Goal: Task Accomplishment & Management: Use online tool/utility

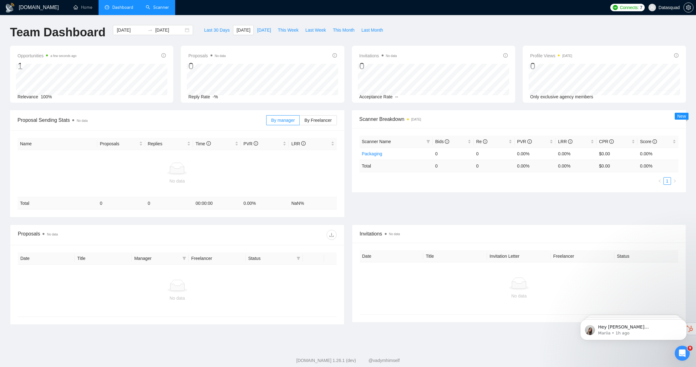
click at [149, 8] on link "Scanner" at bounding box center [157, 7] width 23 height 5
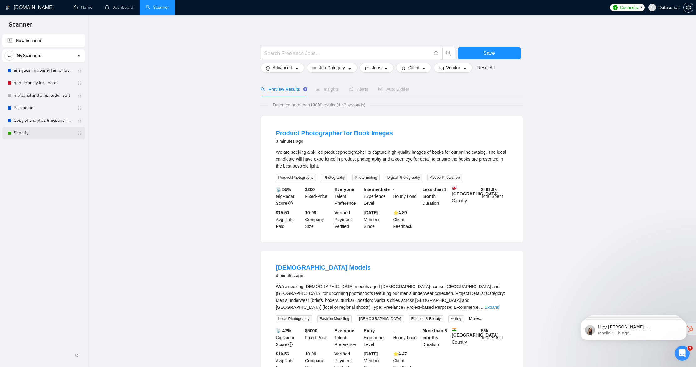
click at [32, 132] on link "Shopify" at bounding box center [43, 133] width 59 height 13
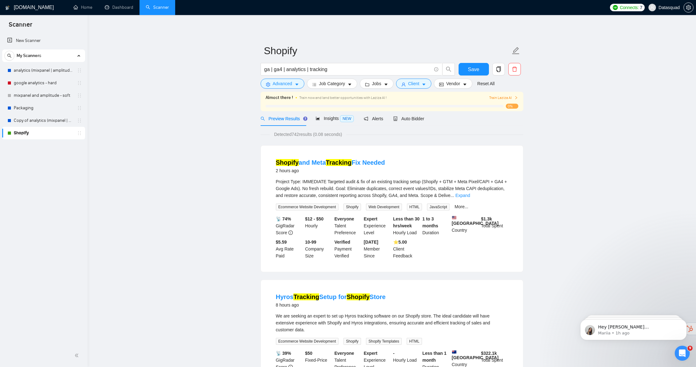
click at [513, 98] on span "Train Laziza AI" at bounding box center [503, 98] width 29 height 6
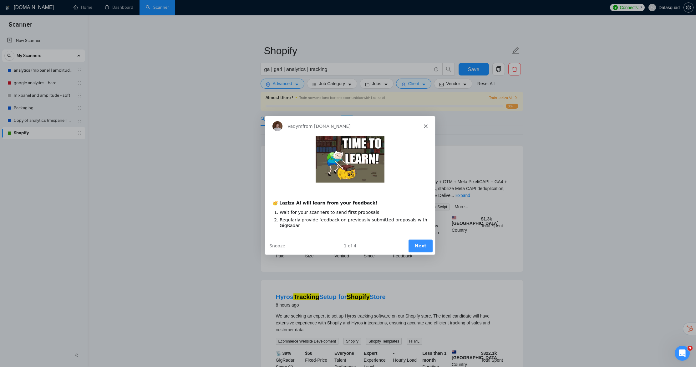
click at [426, 125] on icon "Close" at bounding box center [425, 126] width 4 height 4
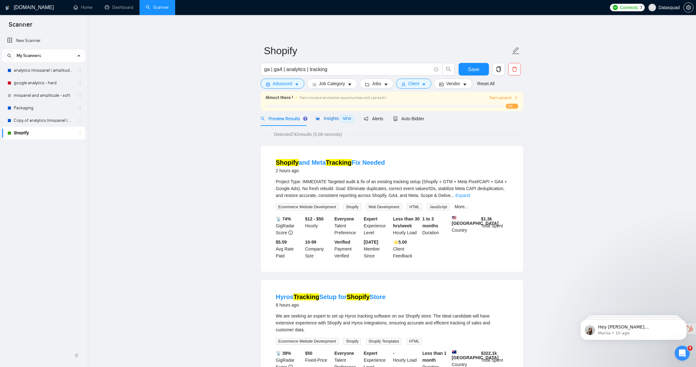
click at [332, 121] on div "Insights NEW" at bounding box center [335, 118] width 38 height 7
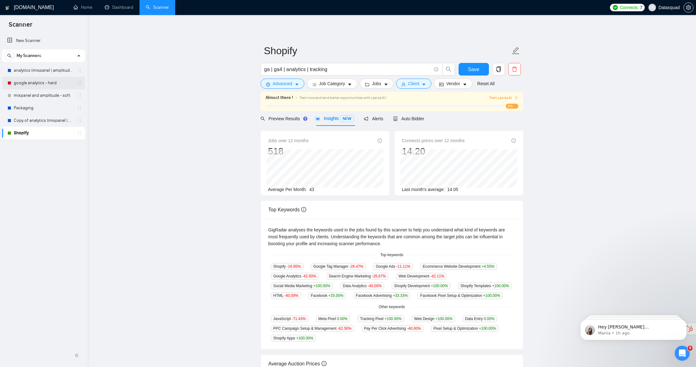
click at [24, 83] on link "google analytics - hard" at bounding box center [43, 83] width 59 height 13
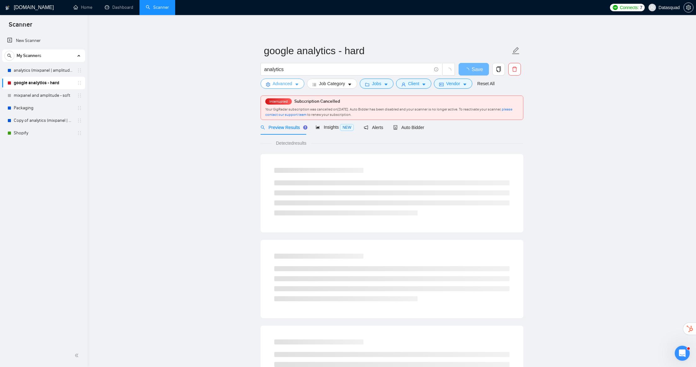
click at [283, 81] on span "Advanced" at bounding box center [282, 83] width 19 height 7
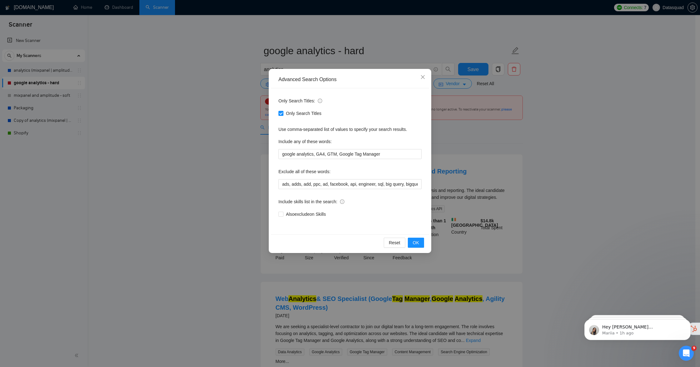
click at [196, 94] on div "Advanced Search Options Only Search Titles: Only Search Titles Use comma-separa…" at bounding box center [350, 183] width 700 height 367
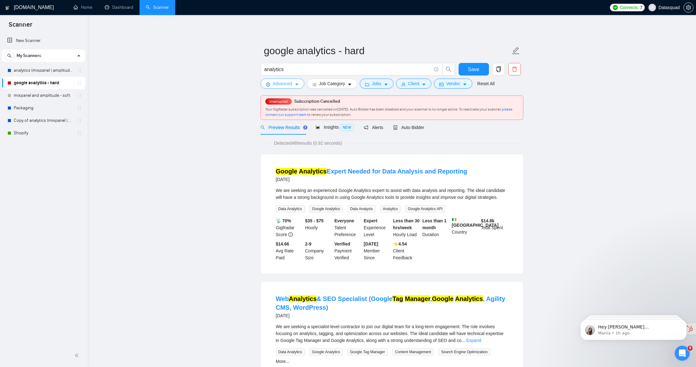
click at [280, 84] on span "Advanced" at bounding box center [282, 83] width 19 height 7
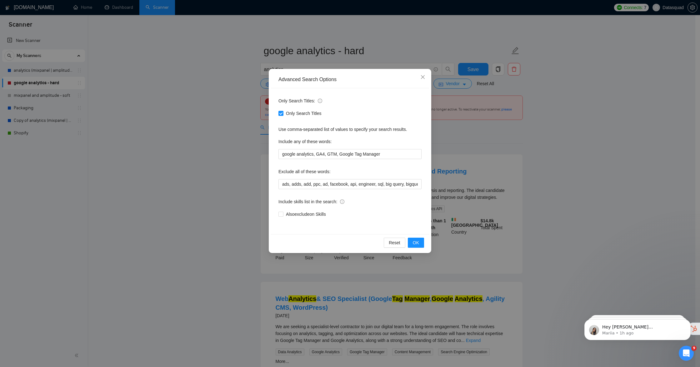
click at [191, 107] on div "Advanced Search Options Only Search Titles: Only Search Titles Use comma-separa…" at bounding box center [350, 183] width 700 height 367
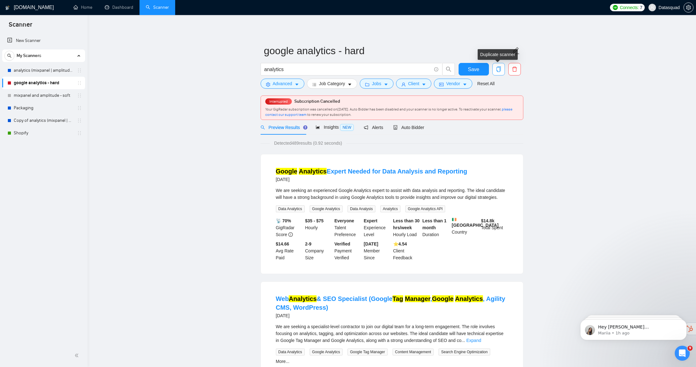
click at [496, 69] on icon "copy" at bounding box center [498, 69] width 4 height 6
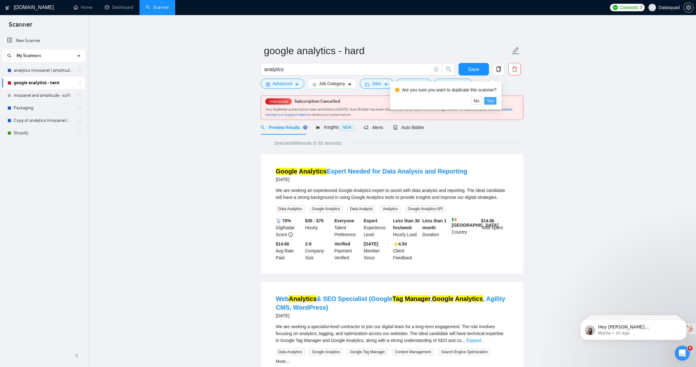
click at [496, 101] on button "Yes" at bounding box center [490, 101] width 12 height 8
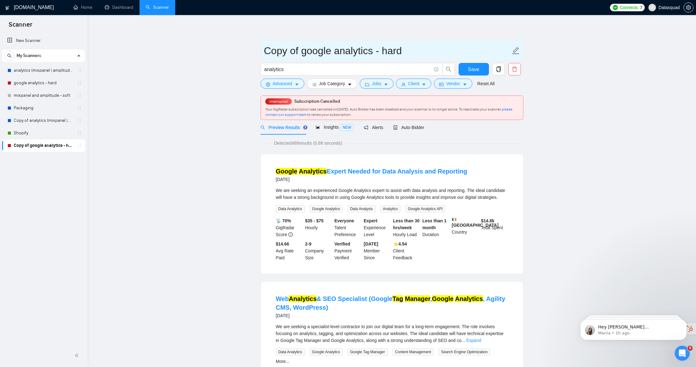
click at [303, 53] on input "Copy of google analytics - hard" at bounding box center [387, 51] width 246 height 16
type input "google analytics - soft"
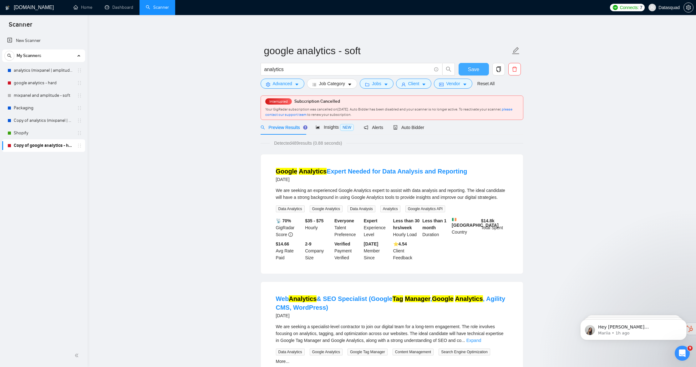
click at [484, 70] on button "Save" at bounding box center [473, 69] width 30 height 13
click at [279, 84] on span "Advanced" at bounding box center [282, 83] width 19 height 7
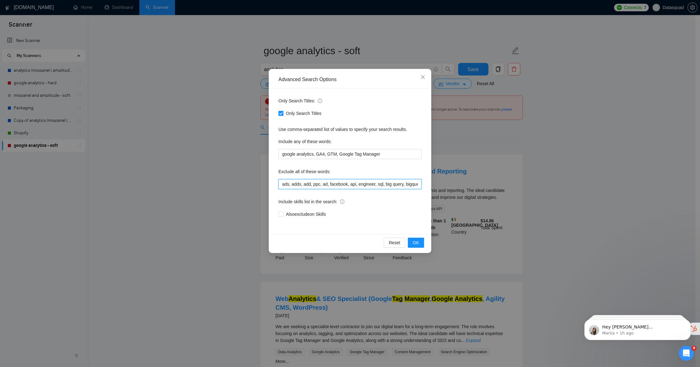
click at [402, 186] on input "ads, adds, add, ppc, ad, facebook, api, engineer, sql, big query, bigquery, aud…" at bounding box center [350, 184] width 143 height 10
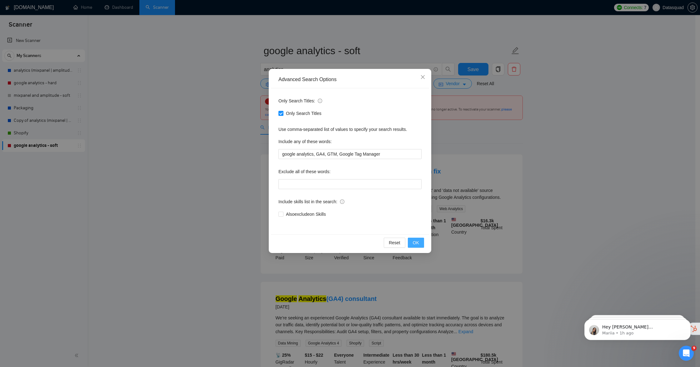
click at [413, 243] on button "OK" at bounding box center [416, 242] width 16 height 10
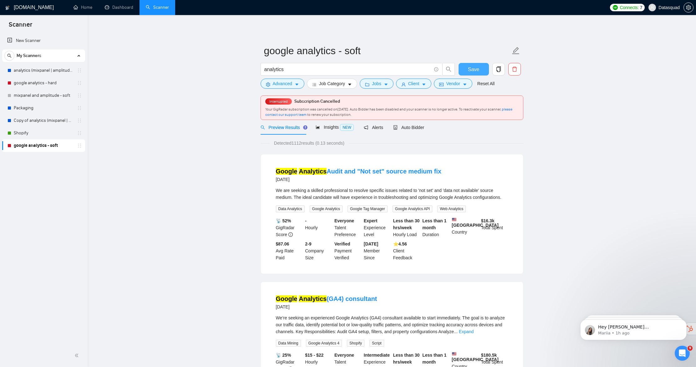
click at [485, 69] on button "Save" at bounding box center [473, 69] width 30 height 13
click at [53, 85] on link "google analytics - hard" at bounding box center [43, 83] width 59 height 13
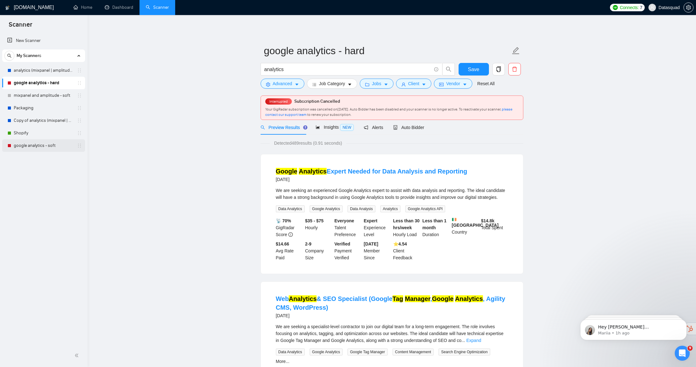
click at [45, 147] on link "google analytics - soft" at bounding box center [43, 145] width 59 height 13
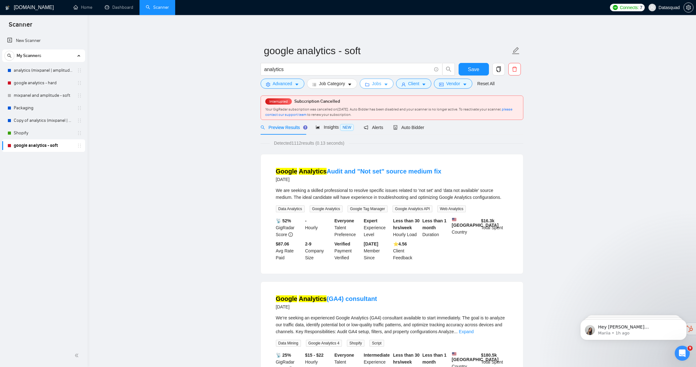
click at [381, 84] on span "Jobs" at bounding box center [376, 83] width 9 height 7
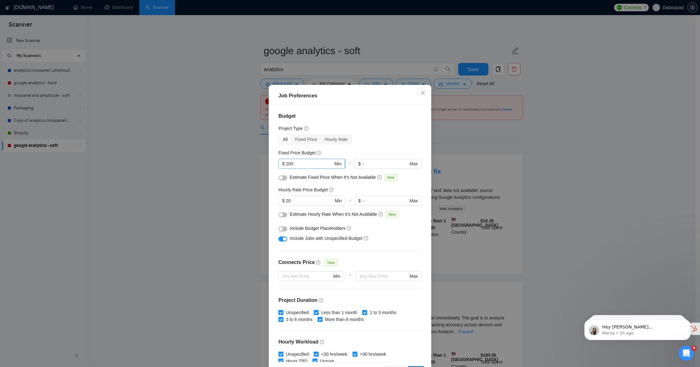
click at [323, 163] on input "200" at bounding box center [309, 163] width 47 height 7
click at [306, 202] on input "20" at bounding box center [309, 200] width 47 height 7
type input "2"
click at [307, 201] on input "2" at bounding box center [309, 200] width 47 height 7
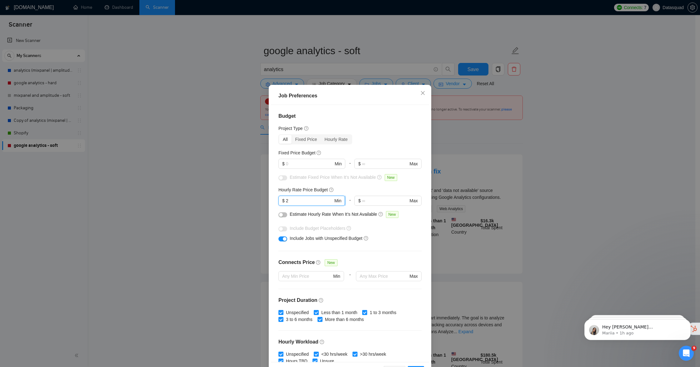
click at [307, 201] on input "2" at bounding box center [309, 200] width 47 height 7
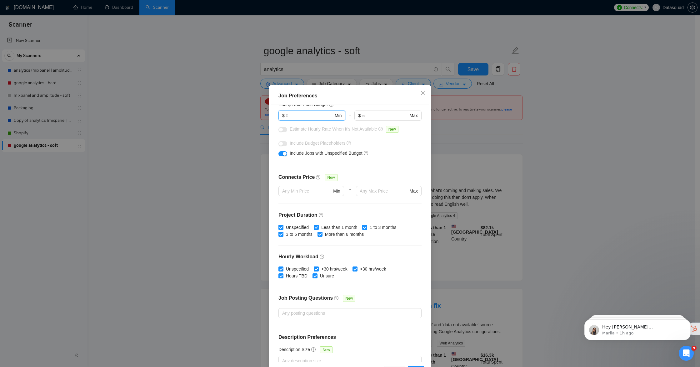
scroll to position [96, 0]
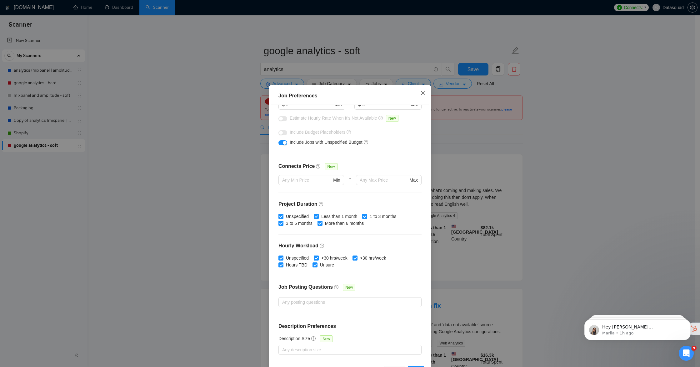
click at [421, 95] on icon "close" at bounding box center [423, 92] width 5 height 5
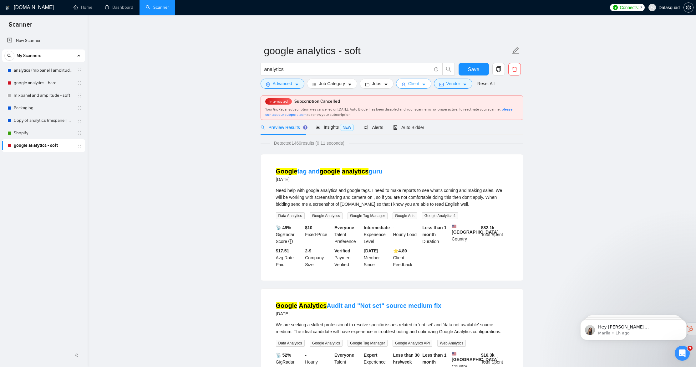
click at [415, 85] on span "Client" at bounding box center [413, 83] width 11 height 7
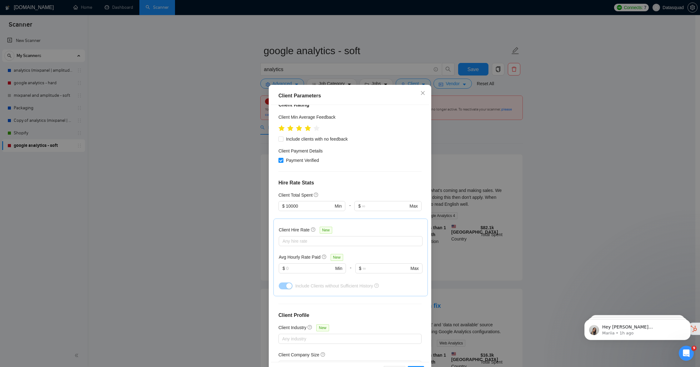
scroll to position [99, 0]
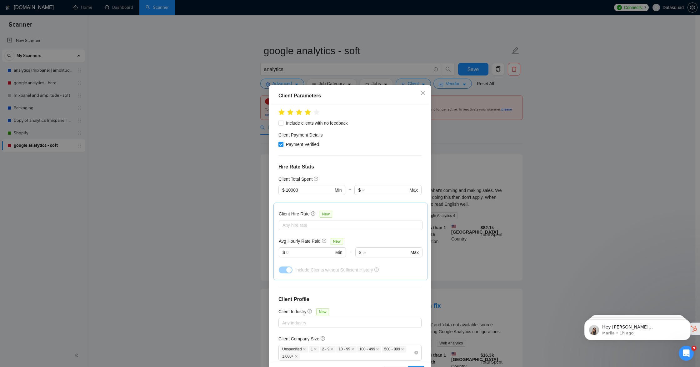
click at [320, 191] on input "10000" at bounding box center [310, 189] width 48 height 7
type input "10"
click at [351, 168] on h4 "Hire Rate Stats" at bounding box center [350, 167] width 143 height 8
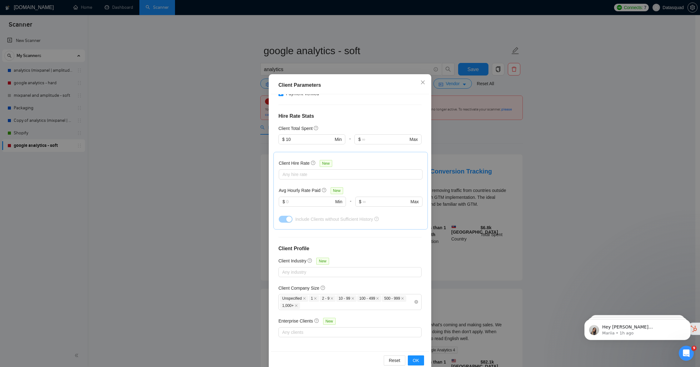
scroll to position [22, 0]
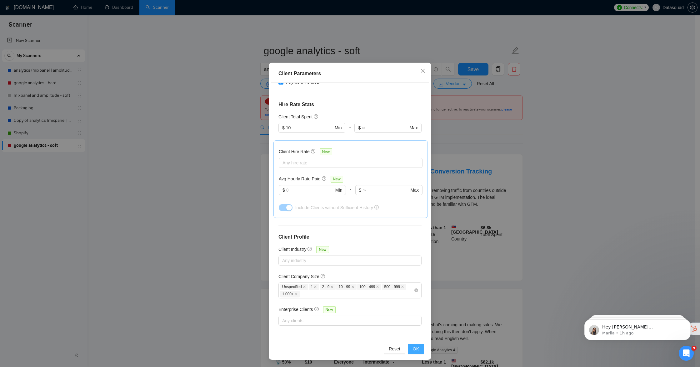
click at [415, 345] on span "OK" at bounding box center [416, 348] width 6 height 7
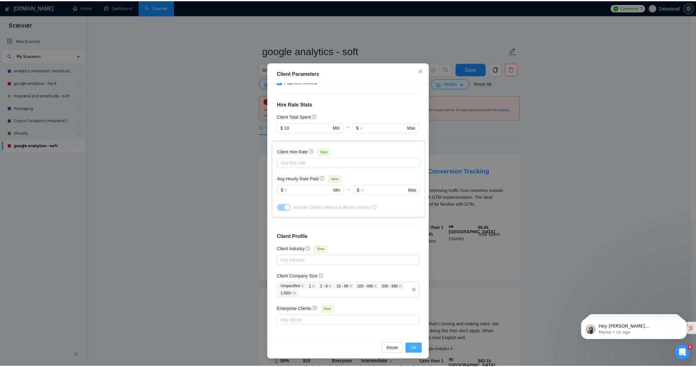
scroll to position [0, 0]
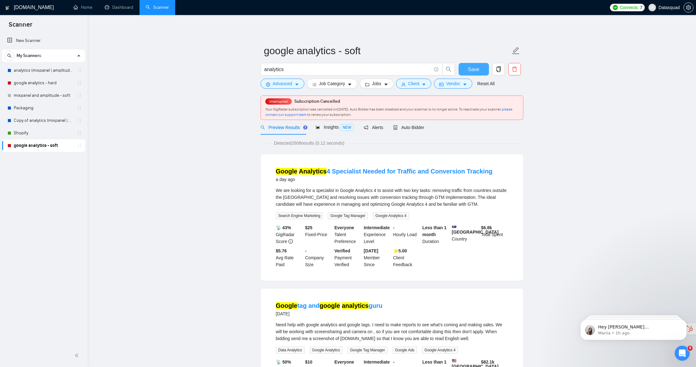
click at [476, 69] on span "Save" at bounding box center [473, 69] width 11 height 8
click at [415, 85] on span "Client" at bounding box center [413, 83] width 11 height 7
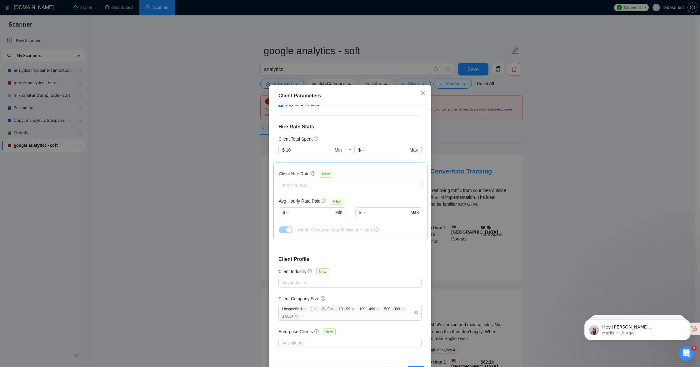
click at [210, 92] on div "Client Parameters Client Location Include Client Countries Select Exclude Clien…" at bounding box center [350, 183] width 700 height 367
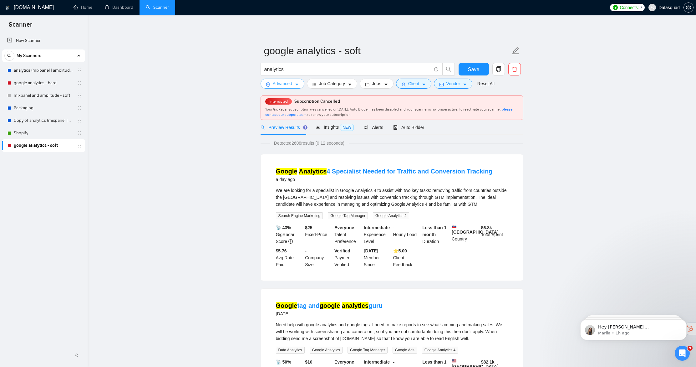
click at [266, 85] on icon "setting" at bounding box center [268, 84] width 4 height 4
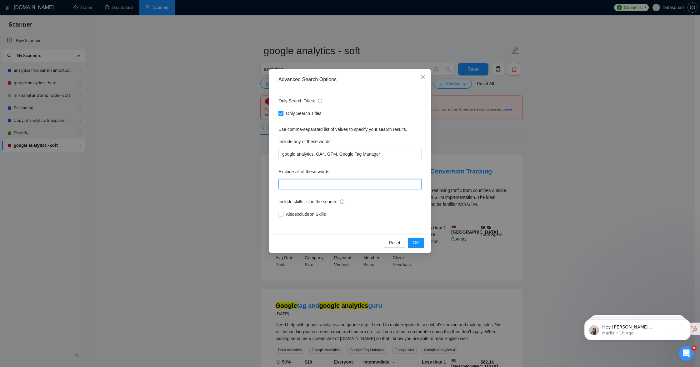
click at [327, 188] on input "text" at bounding box center [350, 184] width 143 height 10
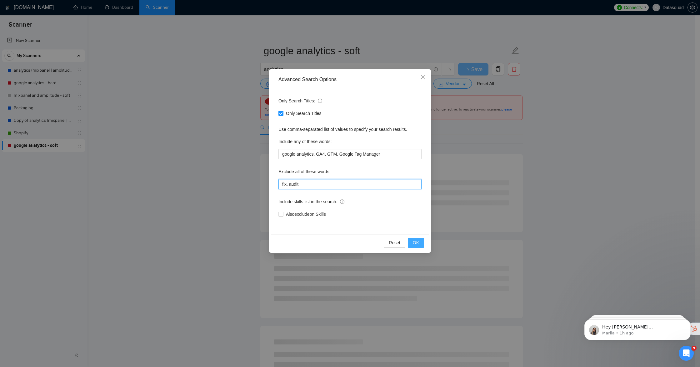
type input "fix, audit"
click at [421, 243] on button "OK" at bounding box center [416, 242] width 16 height 10
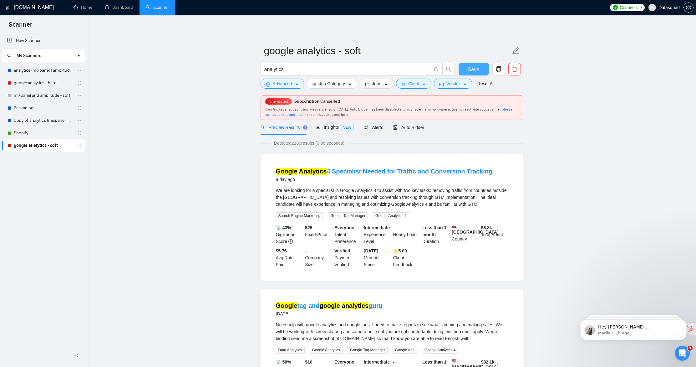
click at [475, 69] on span "Save" at bounding box center [473, 69] width 11 height 8
click at [454, 87] on span "Vendor" at bounding box center [453, 83] width 14 height 7
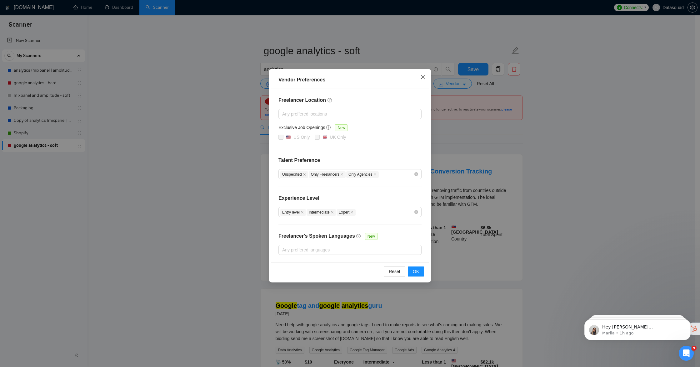
click at [423, 79] on icon "close" at bounding box center [423, 76] width 5 height 5
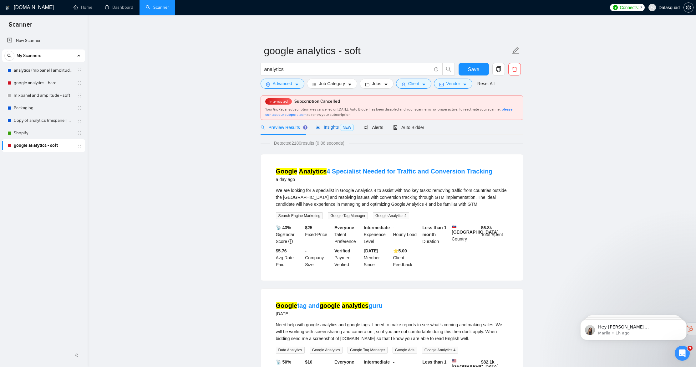
click at [337, 128] on span "Insights NEW" at bounding box center [335, 126] width 38 height 5
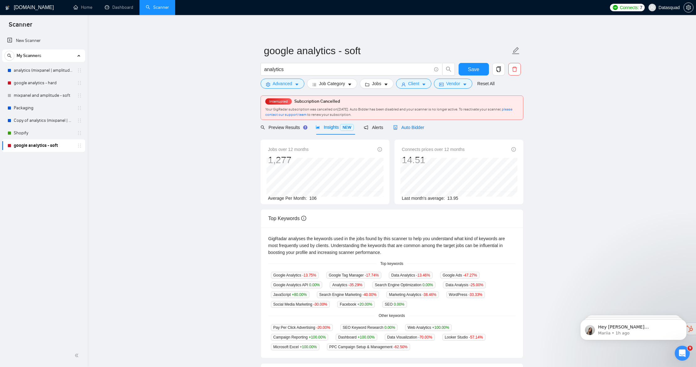
click at [417, 130] on div "Auto Bidder" at bounding box center [408, 127] width 31 height 7
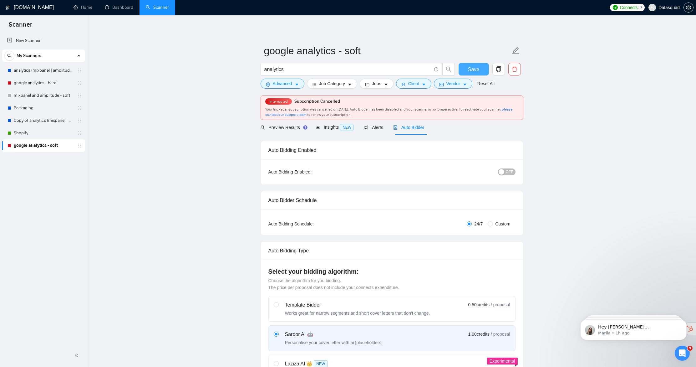
click at [479, 73] on button "Save" at bounding box center [473, 69] width 30 height 13
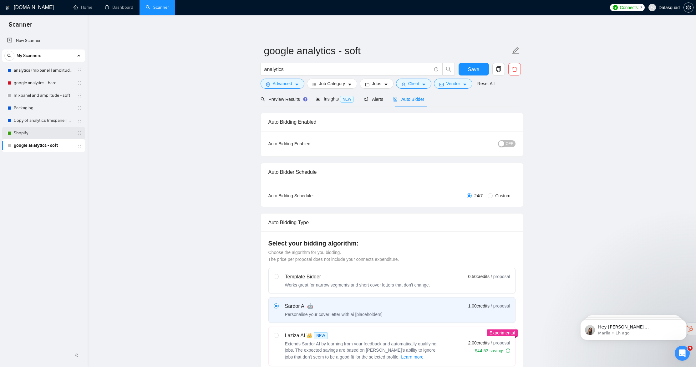
click at [32, 134] on link "Shopify" at bounding box center [43, 133] width 59 height 13
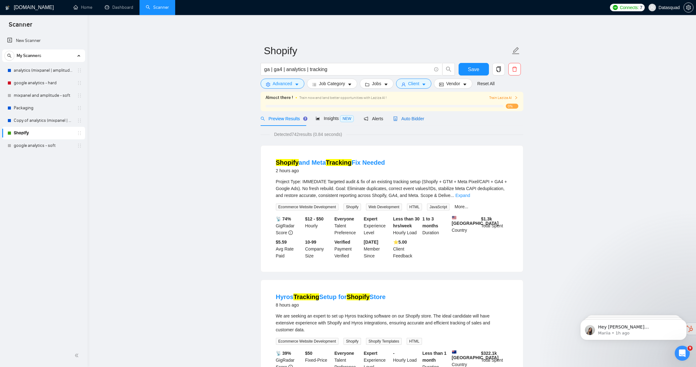
click at [401, 119] on span "Auto Bidder" at bounding box center [408, 118] width 31 height 5
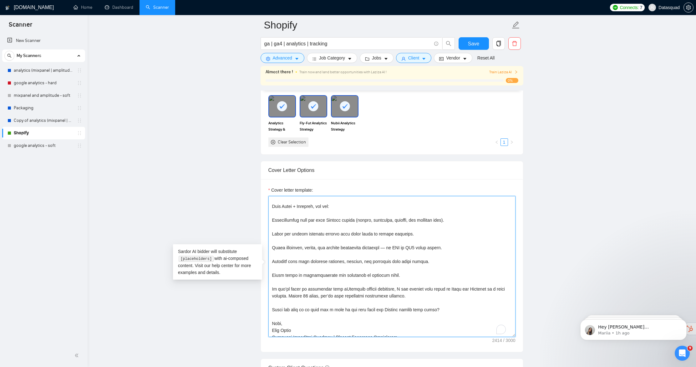
scroll to position [200, 0]
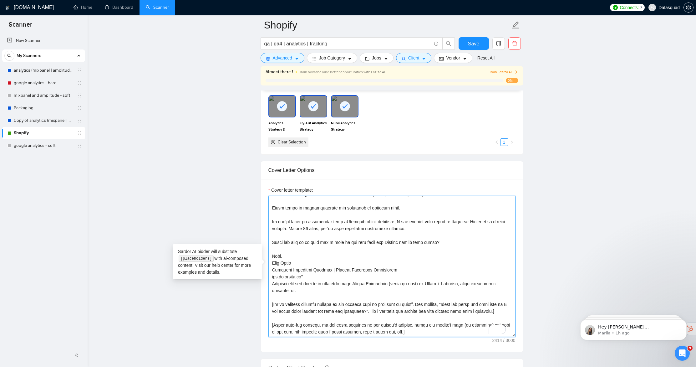
drag, startPoint x: 271, startPoint y: 200, endPoint x: 497, endPoint y: 347, distance: 269.4
click at [497, 347] on div "Cover letter template:" at bounding box center [392, 265] width 262 height 173
click at [26, 148] on link "google analytics - soft" at bounding box center [43, 145] width 59 height 13
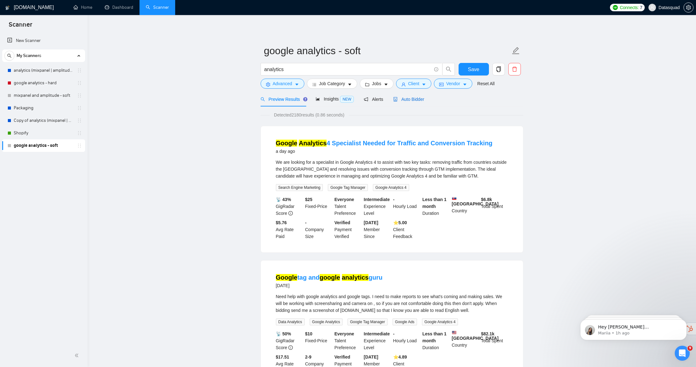
click at [415, 99] on span "Auto Bidder" at bounding box center [408, 99] width 31 height 5
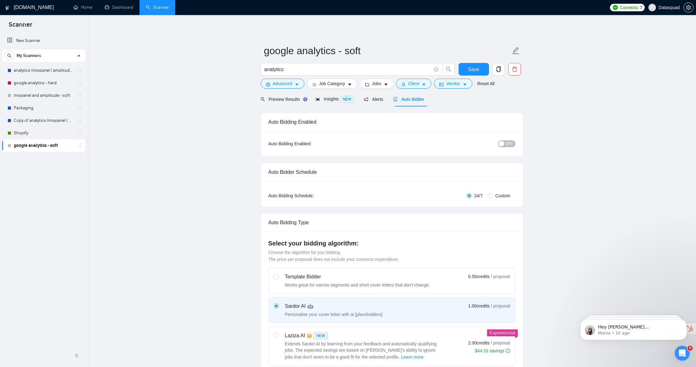
click at [506, 141] on span "OFF" at bounding box center [510, 143] width 8 height 7
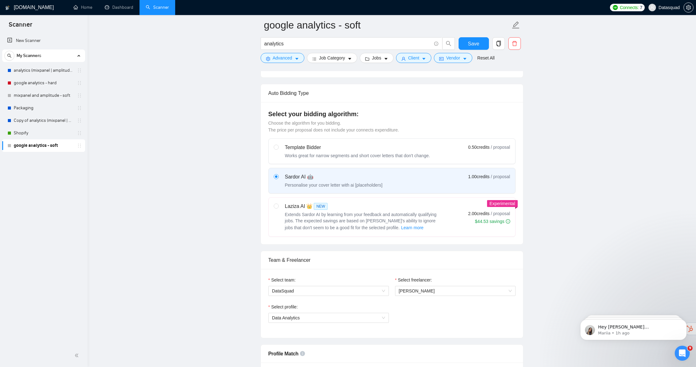
click at [273, 203] on label "Laziza AI 👑 NEW Extends Sardor AI by learning from your feedback and automatica…" at bounding box center [392, 216] width 246 height 39
click at [274, 203] on input "radio" at bounding box center [276, 205] width 4 height 4
radio input "true"
radio input "false"
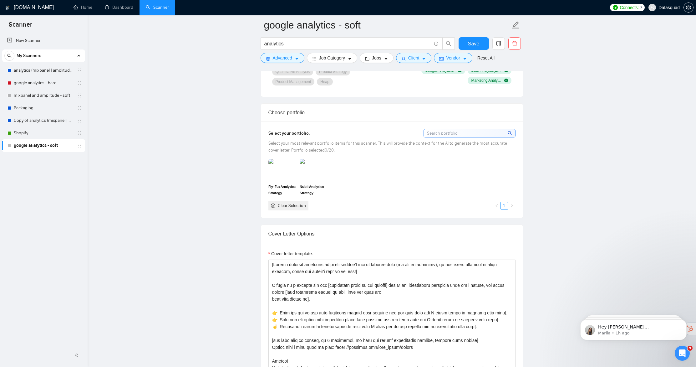
scroll to position [508, 0]
click at [283, 178] on img at bounding box center [282, 169] width 26 height 21
click at [316, 179] on img at bounding box center [313, 169] width 26 height 21
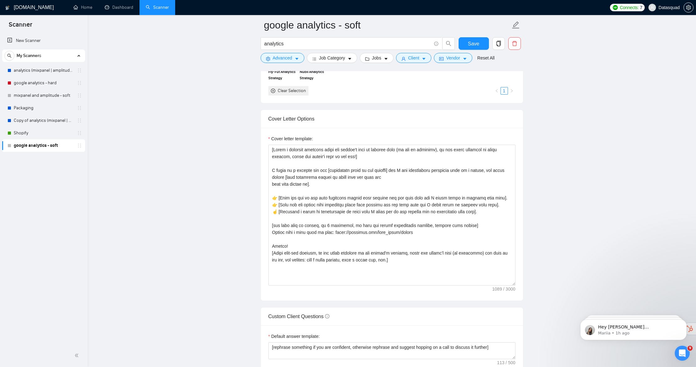
scroll to position [634, 0]
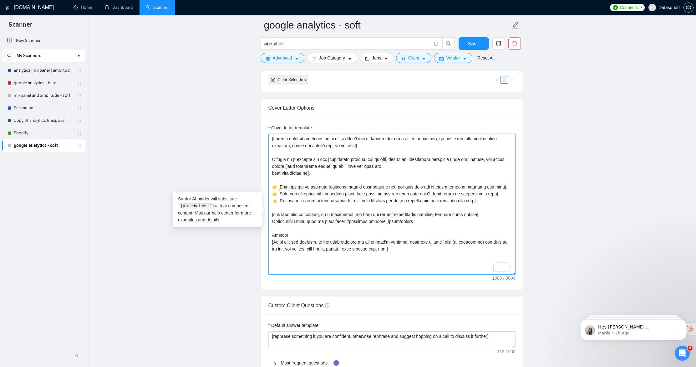
drag, startPoint x: 276, startPoint y: 149, endPoint x: 420, endPoint y: 262, distance: 183.2
click at [418, 264] on textarea "Cover letter template:" at bounding box center [391, 204] width 247 height 141
paste textarea "lor! Ips Dolorsi am c adipiscingelit sed doeiusmodtem inci utl etd magnaaliq en…"
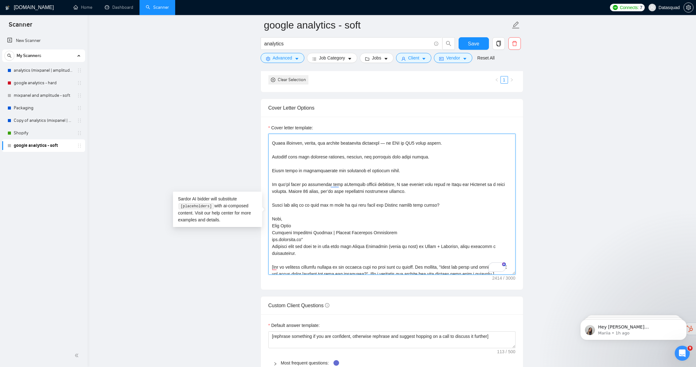
scroll to position [0, 0]
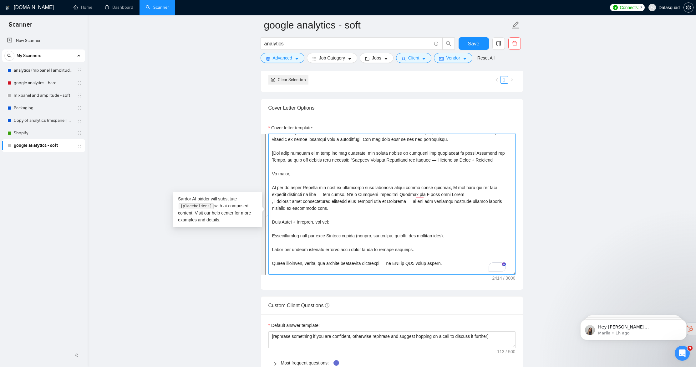
drag, startPoint x: 310, startPoint y: 192, endPoint x: 362, endPoint y: 170, distance: 56.3
click at [362, 170] on textarea "Cover letter template:" at bounding box center [391, 204] width 247 height 141
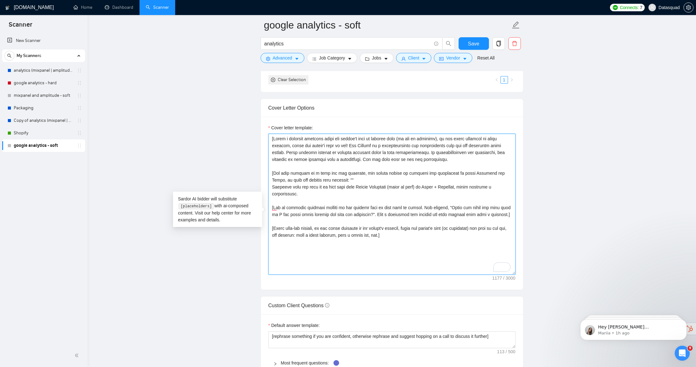
paste textarea "Lore Ipsumd SI8 — Ame Cons Adipisci, Eli Seddoei Te incid, Utla etdol M aliqu e…"
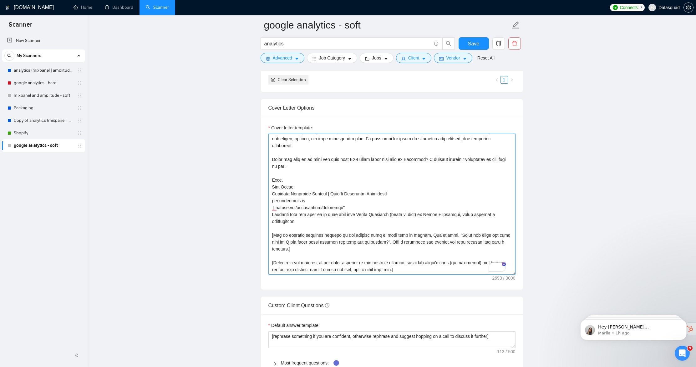
click at [454, 195] on textarea "Cover letter template:" at bounding box center [391, 204] width 247 height 141
click at [415, 212] on textarea "Cover letter template:" at bounding box center [391, 204] width 247 height 141
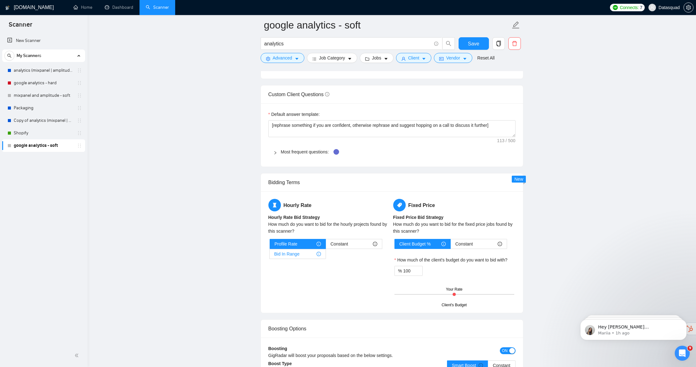
type textarea "[Lorem i dolorsit ametcons adipi eli seddoe't inci ut laboree dolo (ma ali en a…"
click at [285, 258] on span "Bid In Range" at bounding box center [286, 253] width 25 height 9
click at [270, 255] on input "Bid In Range" at bounding box center [270, 255] width 0 height 0
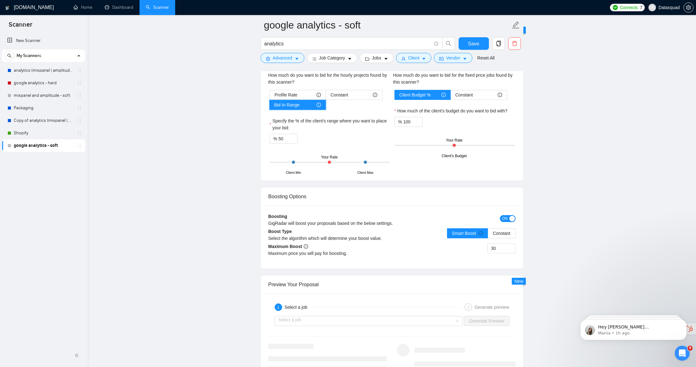
scroll to position [1022, 0]
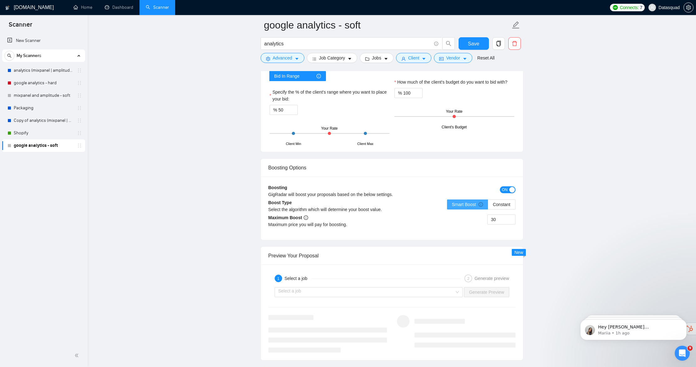
click at [469, 207] on span "Smart Boost" at bounding box center [467, 204] width 31 height 5
click at [447, 206] on input "Smart Boost" at bounding box center [447, 206] width 0 height 0
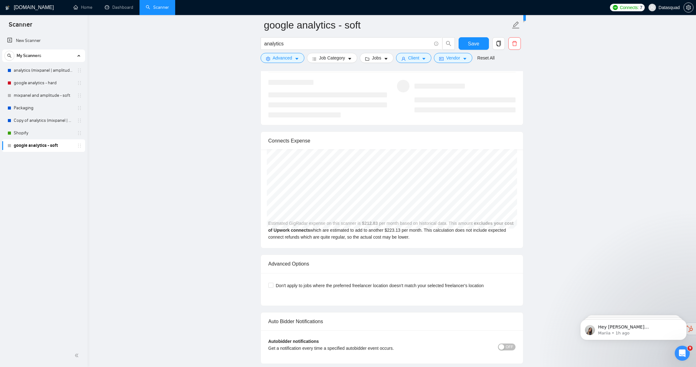
scroll to position [1341, 0]
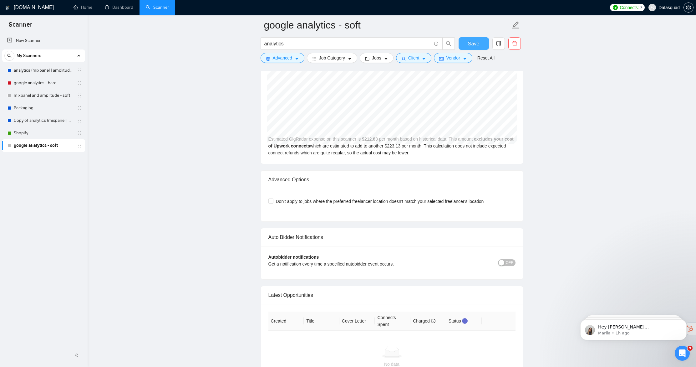
click at [464, 46] on button "Save" at bounding box center [473, 43] width 30 height 13
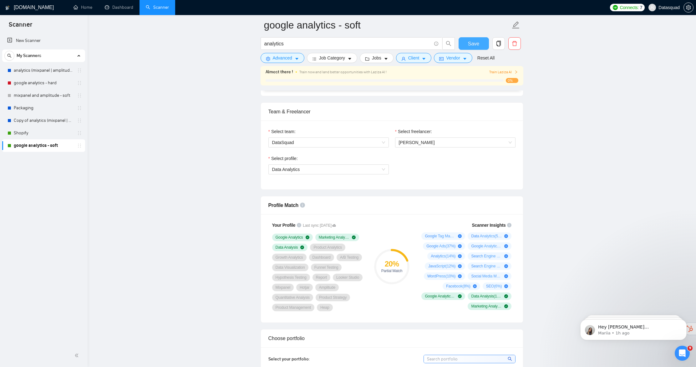
scroll to position [114, 0]
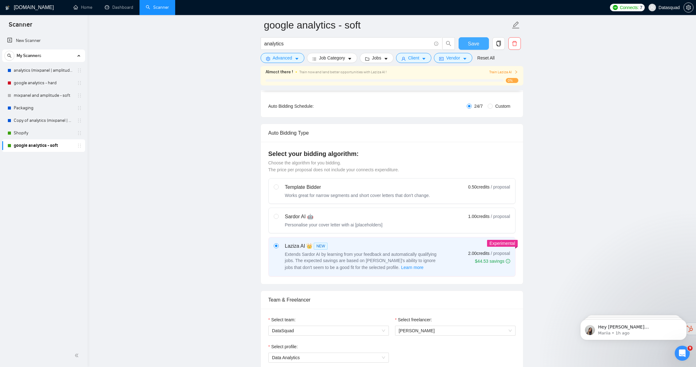
click at [477, 41] on span "Save" at bounding box center [473, 44] width 11 height 8
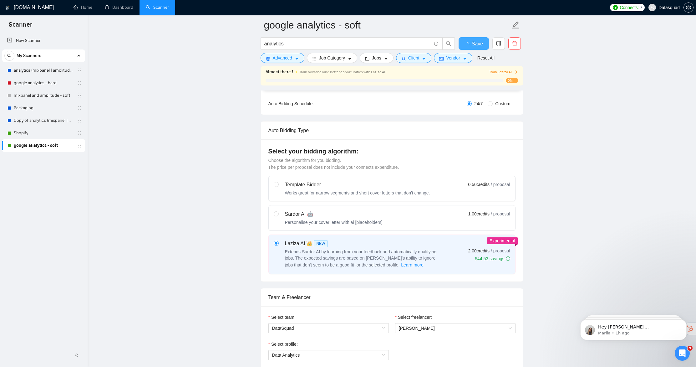
scroll to position [0, 0]
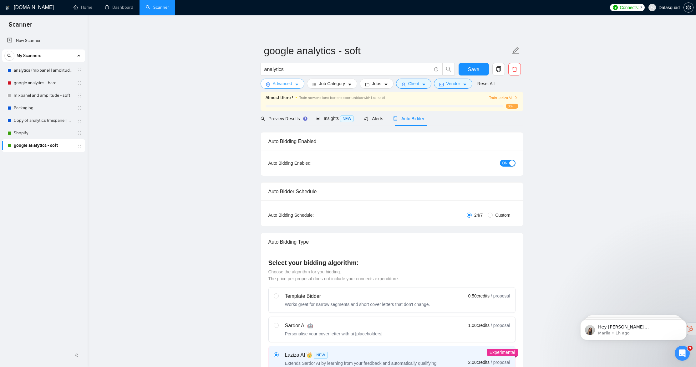
click at [293, 82] on button "Advanced" at bounding box center [282, 83] width 44 height 10
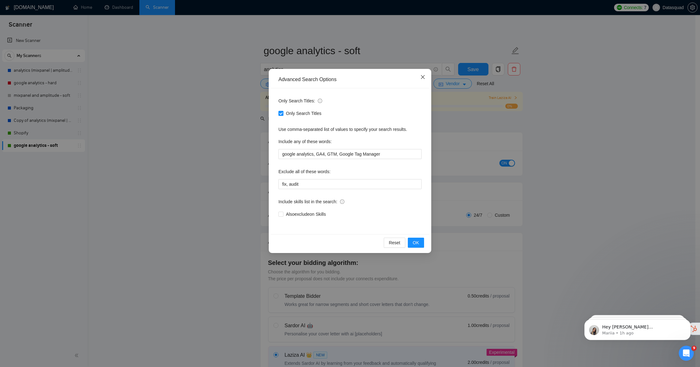
click at [426, 75] on span "Close" at bounding box center [423, 77] width 17 height 17
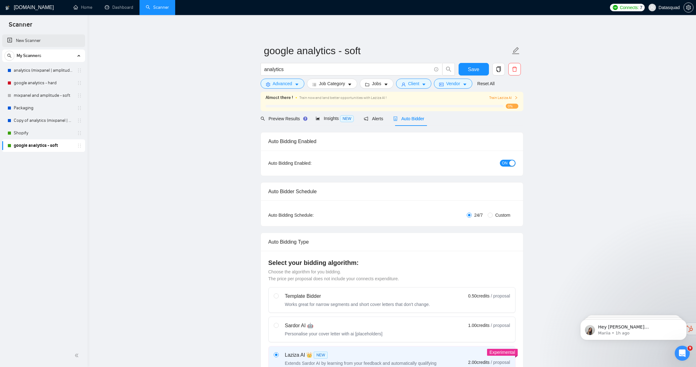
click at [44, 42] on link "New Scanner" at bounding box center [43, 40] width 73 height 13
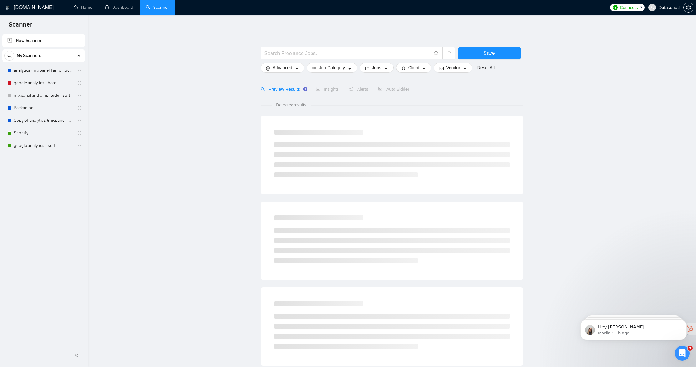
click at [292, 53] on input "text" at bounding box center [347, 53] width 167 height 8
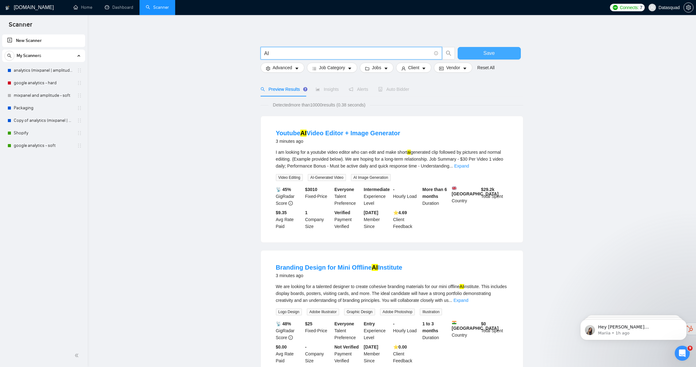
type input "AI"
click at [465, 56] on button "Save" at bounding box center [488, 53] width 63 height 13
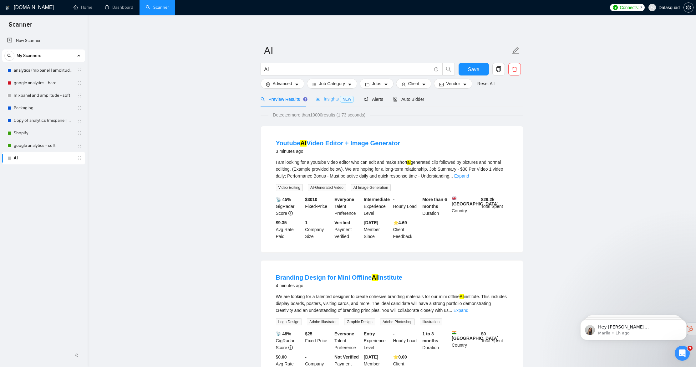
click at [330, 95] on div "Insights NEW" at bounding box center [335, 99] width 38 height 15
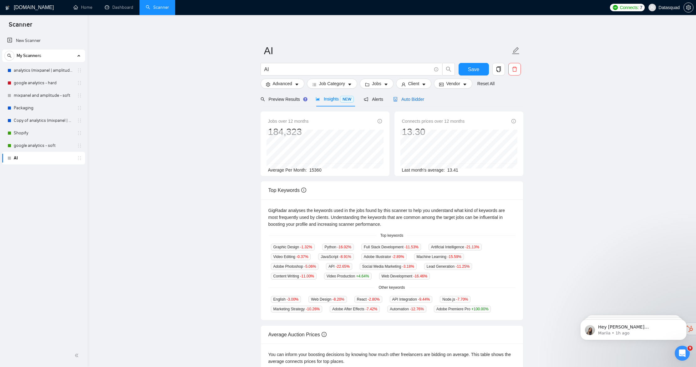
click at [410, 99] on span "Auto Bidder" at bounding box center [408, 99] width 31 height 5
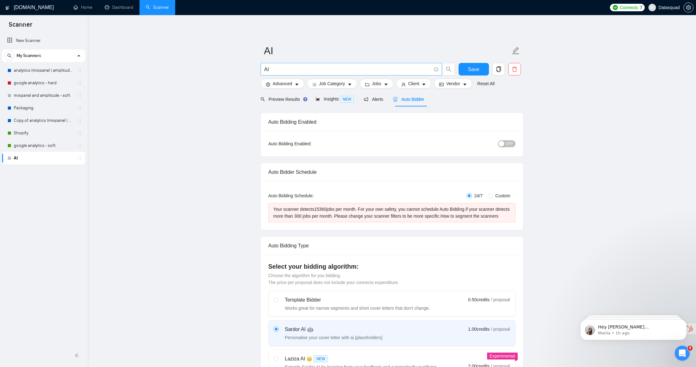
click at [291, 69] on input "AI" at bounding box center [347, 69] width 167 height 8
type input "data analyst"
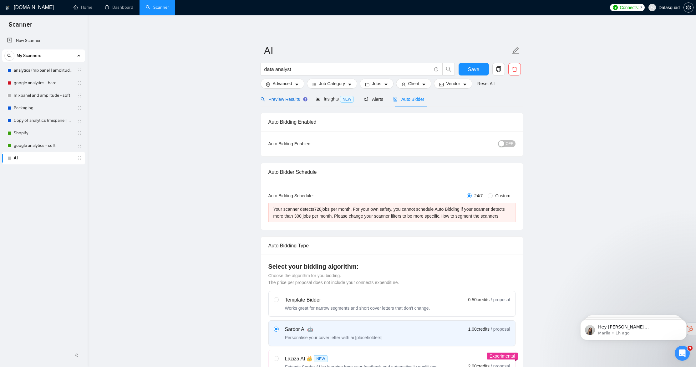
click at [286, 101] on span "Preview Results" at bounding box center [282, 99] width 45 height 5
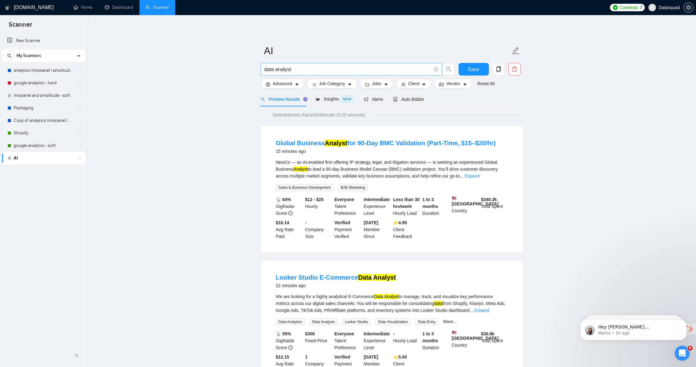
click at [309, 67] on input "data analyst" at bounding box center [347, 69] width 167 height 8
click at [265, 71] on input "data analyst"" at bounding box center [347, 69] width 167 height 8
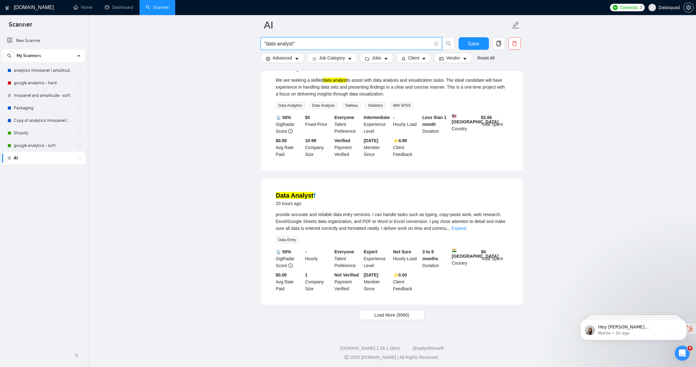
scroll to position [1207, 0]
type input ""data analyst""
click at [383, 311] on span "Load More (9990)" at bounding box center [391, 313] width 35 height 7
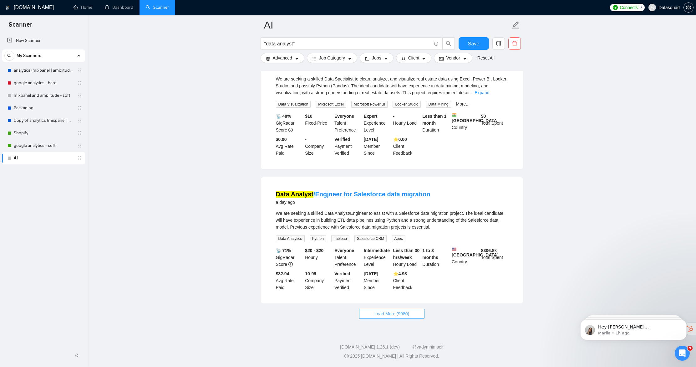
scroll to position [2573, 0]
click at [420, 312] on button "Load More (9980)" at bounding box center [391, 313] width 65 height 10
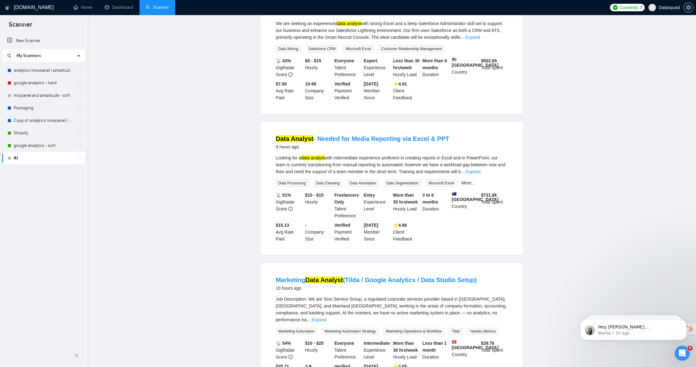
scroll to position [0, 0]
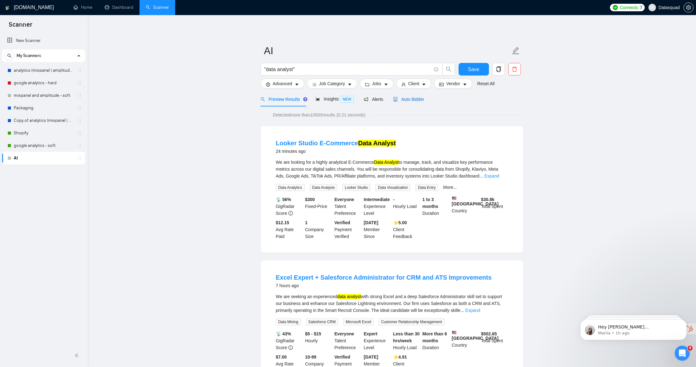
click at [403, 101] on span "Auto Bidder" at bounding box center [408, 99] width 31 height 5
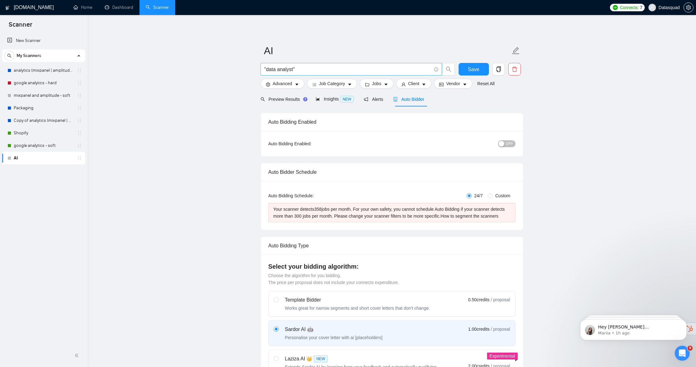
click at [314, 68] on input ""data analyst"" at bounding box center [347, 69] width 167 height 8
type input "I"
type input "AI"
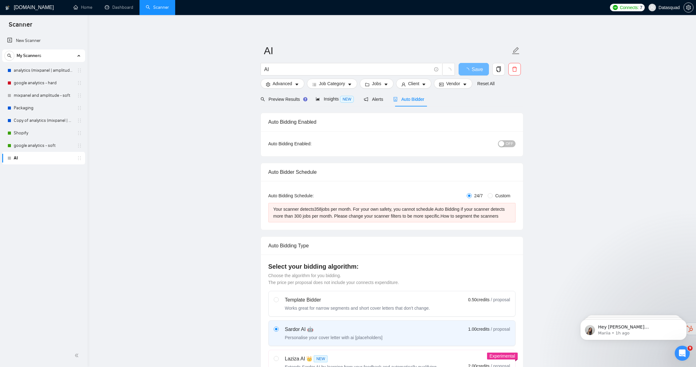
drag, startPoint x: 157, startPoint y: 171, endPoint x: 168, endPoint y: 164, distance: 12.7
drag, startPoint x: 297, startPoint y: 99, endPoint x: 236, endPoint y: 131, distance: 68.5
click at [297, 99] on span "Preview Results" at bounding box center [282, 99] width 45 height 5
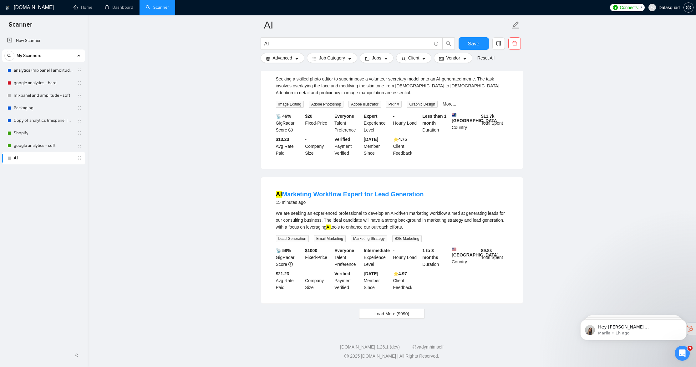
scroll to position [1192, 0]
click at [398, 315] on span "Load More (9990)" at bounding box center [391, 313] width 35 height 7
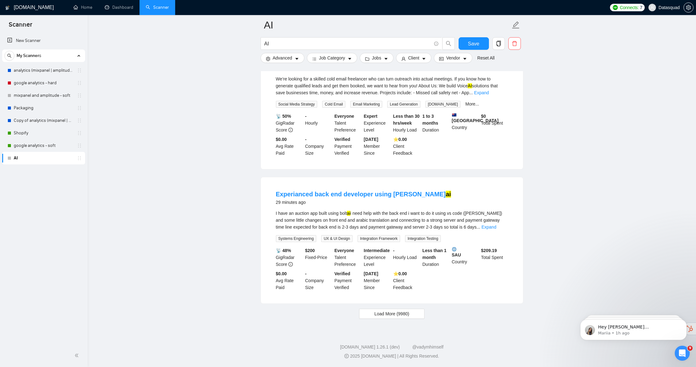
scroll to position [2552, 0]
click at [394, 315] on span "Load More (9980)" at bounding box center [391, 313] width 35 height 7
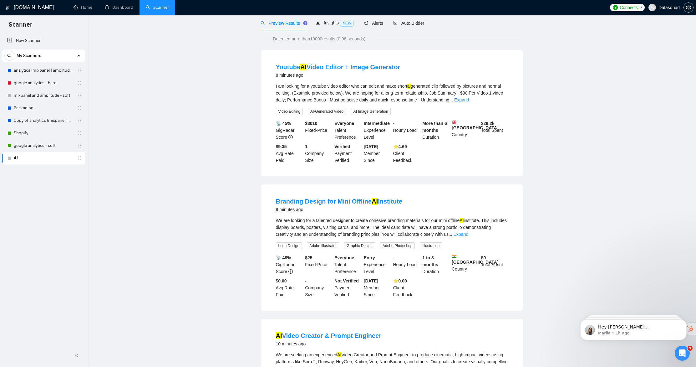
scroll to position [0, 0]
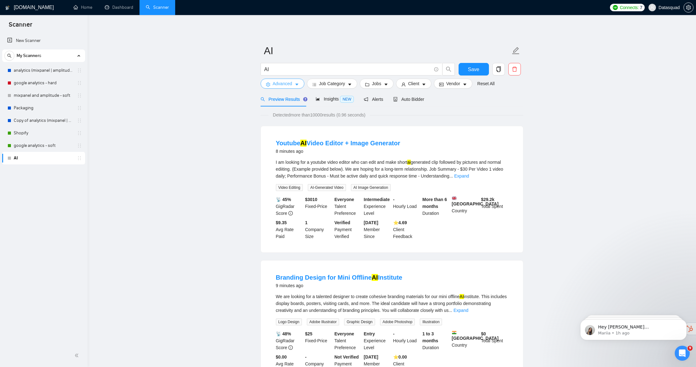
click at [286, 82] on span "Advanced" at bounding box center [282, 83] width 19 height 7
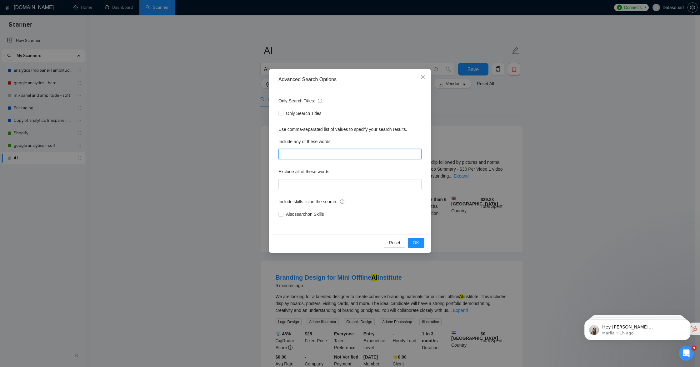
click at [329, 151] on input "text" at bounding box center [350, 154] width 143 height 10
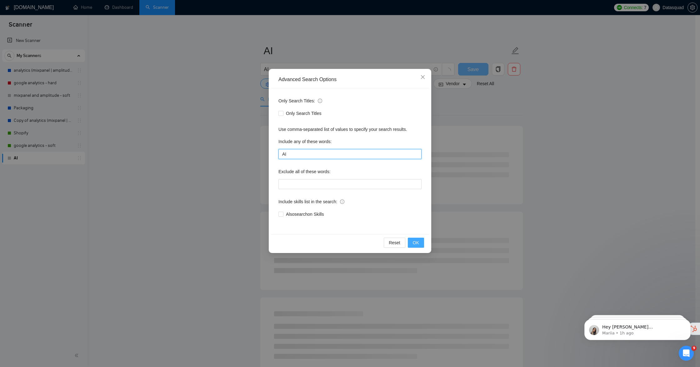
type input "AI"
click at [420, 244] on button "OK" at bounding box center [416, 242] width 16 height 10
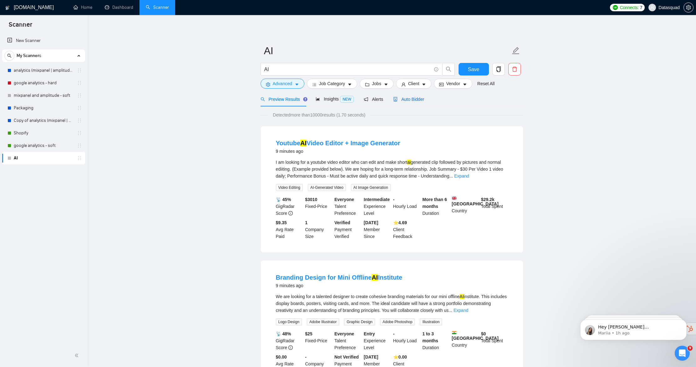
click at [419, 98] on span "Auto Bidder" at bounding box center [408, 99] width 31 height 5
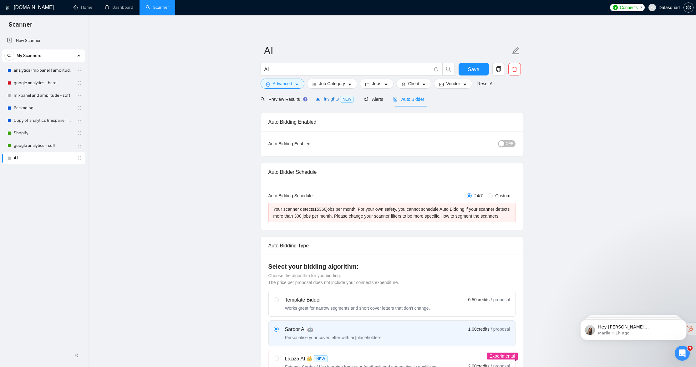
click at [325, 99] on span "Insights NEW" at bounding box center [335, 98] width 38 height 5
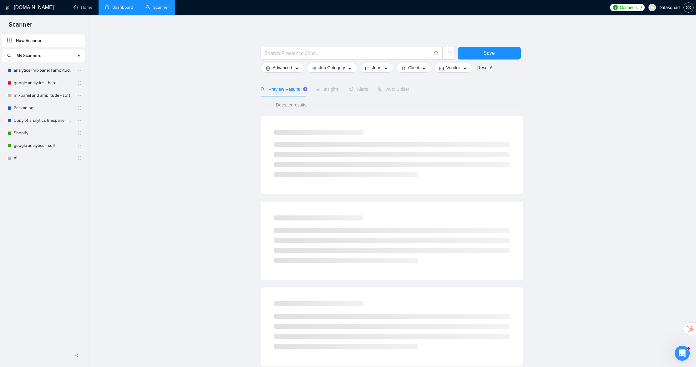
click at [120, 8] on link "Dashboard" at bounding box center [119, 7] width 28 height 5
